Goal: Complete application form

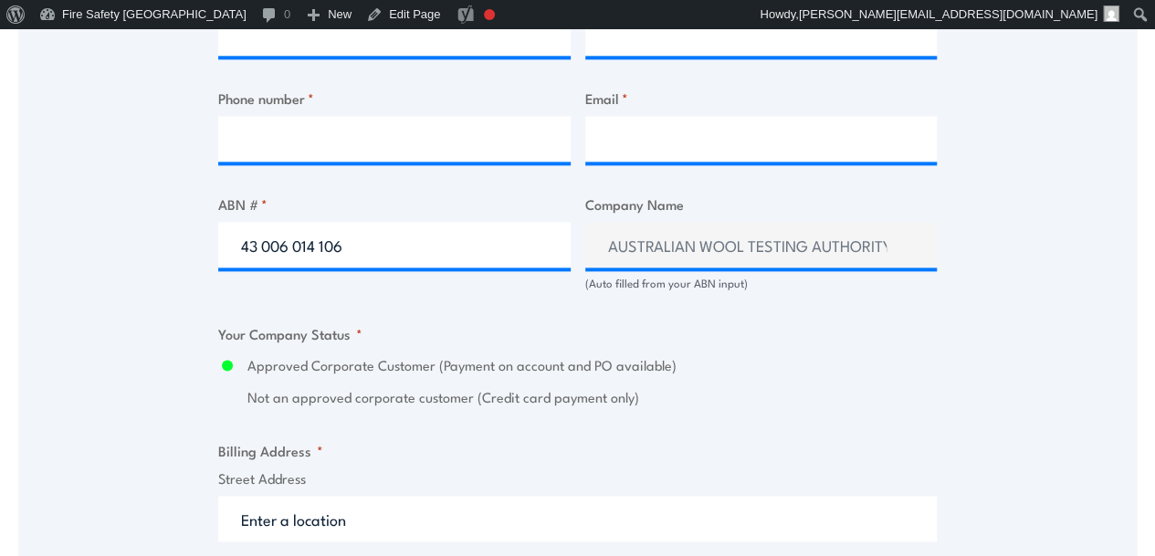
click at [404, 260] on input "43 006 014 106" at bounding box center [394, 245] width 352 height 46
click at [381, 266] on input "43 006 014 106" at bounding box center [394, 245] width 352 height 46
click at [378, 267] on input "43 006 014 106" at bounding box center [394, 245] width 352 height 46
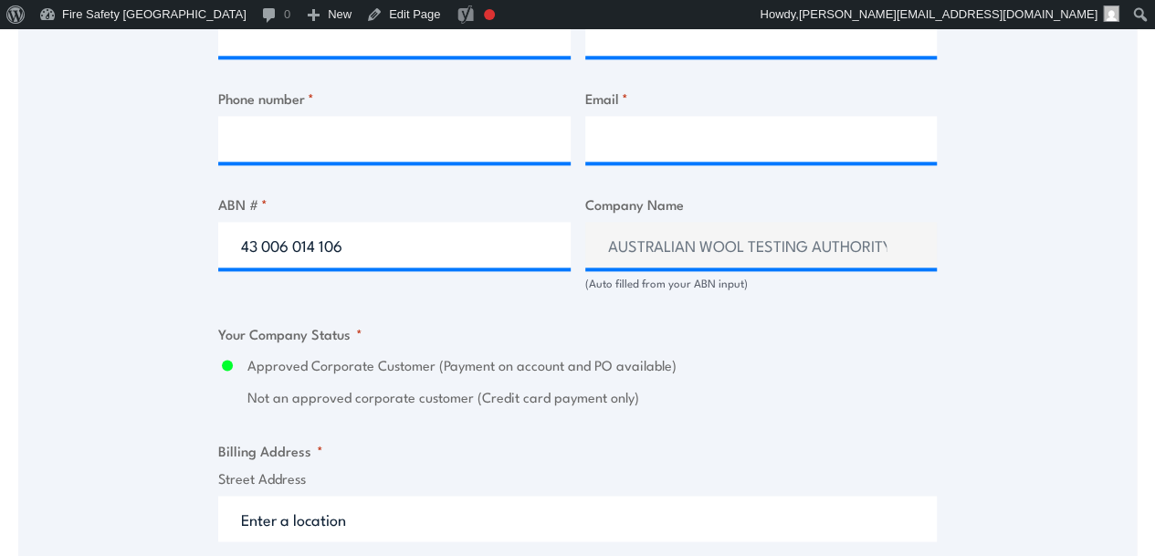
click at [378, 267] on input "43 006 014 106" at bounding box center [394, 245] width 352 height 46
type input "87 651 826 229"
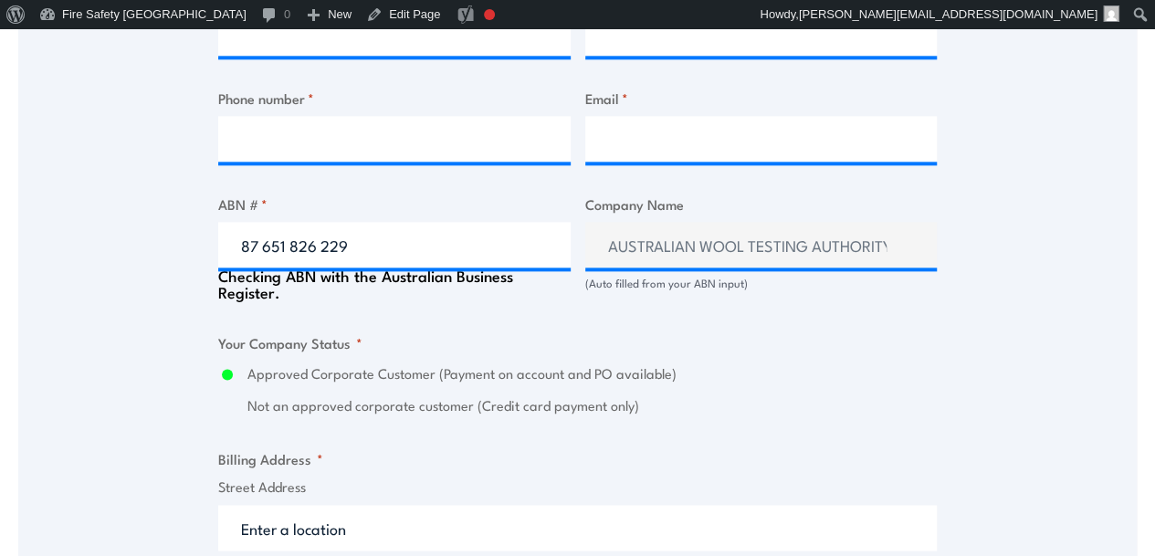
type input "NHOA AUSTRALIA PTY LTD"
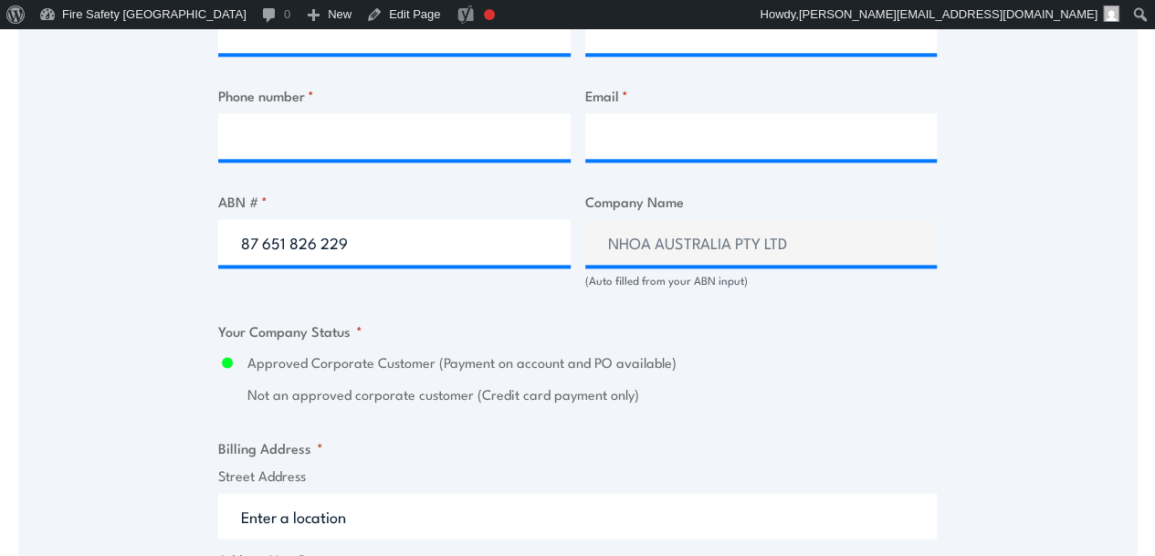
scroll to position [1096, 0]
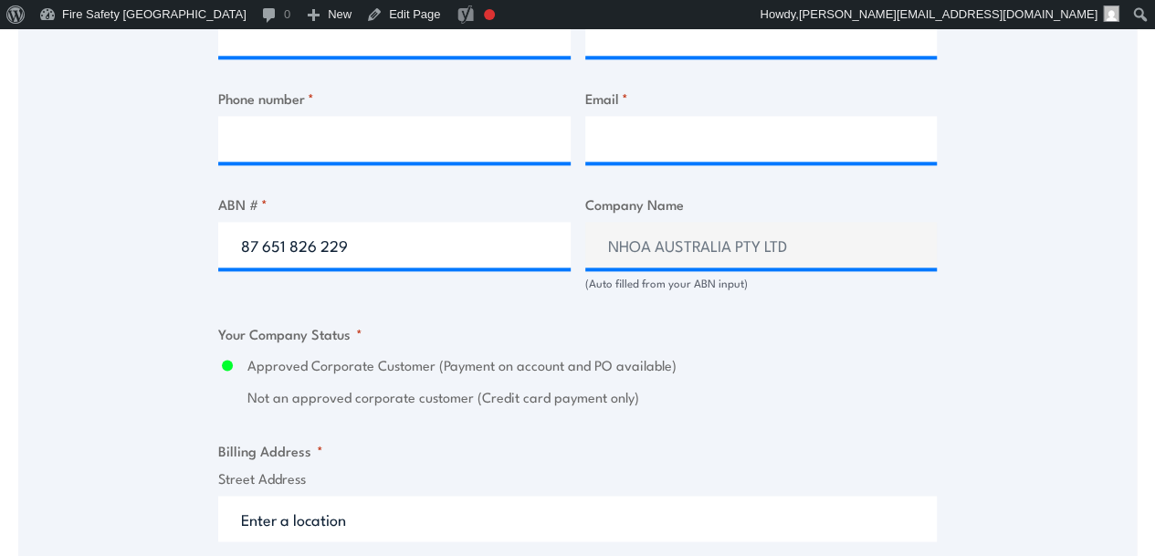
click at [383, 265] on input "87 651 826 229" at bounding box center [394, 245] width 352 height 46
type input "87 651 826 229"
